Goal: Check status

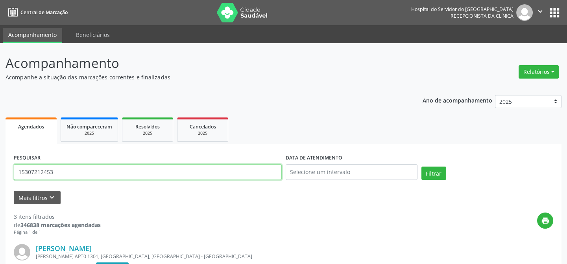
click at [64, 171] on input "15307212453" at bounding box center [148, 172] width 268 height 16
type input "1"
click at [421, 167] on button "Filtrar" at bounding box center [433, 173] width 25 height 13
click at [68, 167] on input "17830583404" at bounding box center [148, 172] width 268 height 16
type input "1"
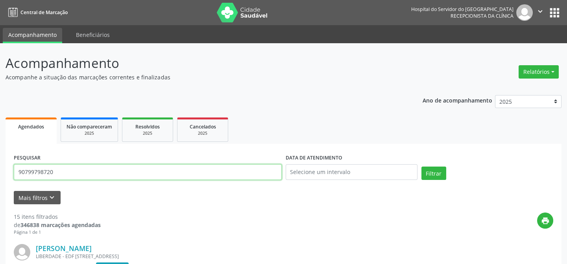
click at [421, 167] on button "Filtrar" at bounding box center [433, 173] width 25 height 13
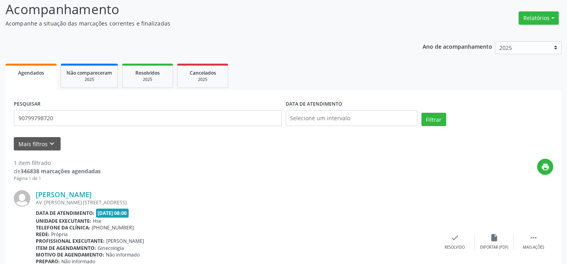
scroll to position [105, 0]
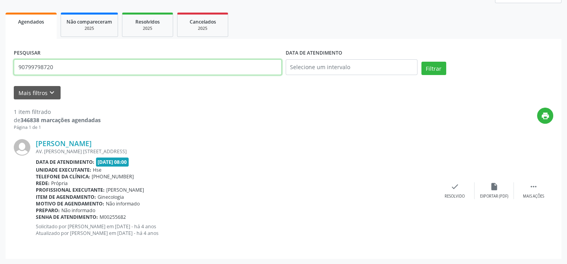
click at [75, 65] on input "90799798720" at bounding box center [148, 67] width 268 height 16
type input "9"
type input "03164034407"
click at [421, 62] on button "Filtrar" at bounding box center [433, 68] width 25 height 13
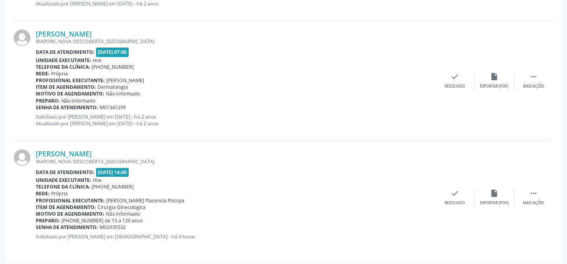
scroll to position [698, 0]
